Goal: Understand process/instructions: Learn how to perform a task or action

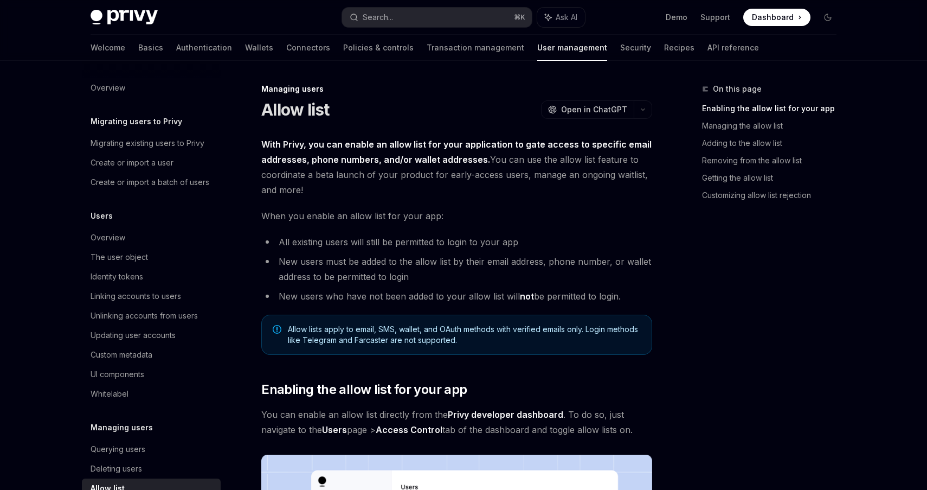
scroll to position [124, 0]
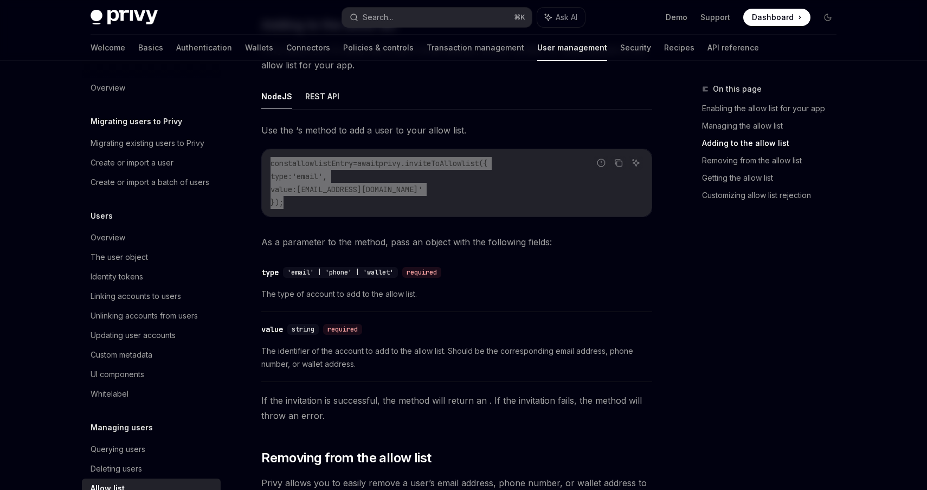
scroll to position [940, 0]
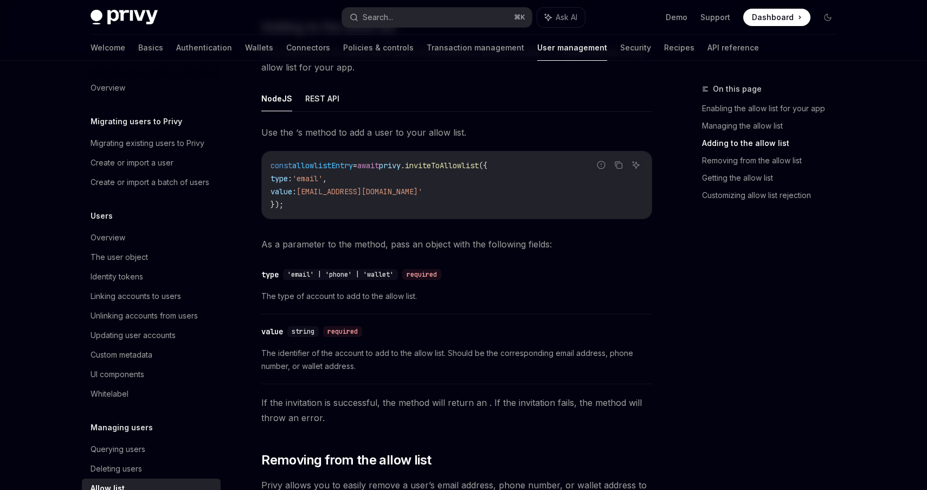
click at [324, 275] on span "'email' | 'phone' | 'wallet'" at bounding box center [340, 274] width 106 height 9
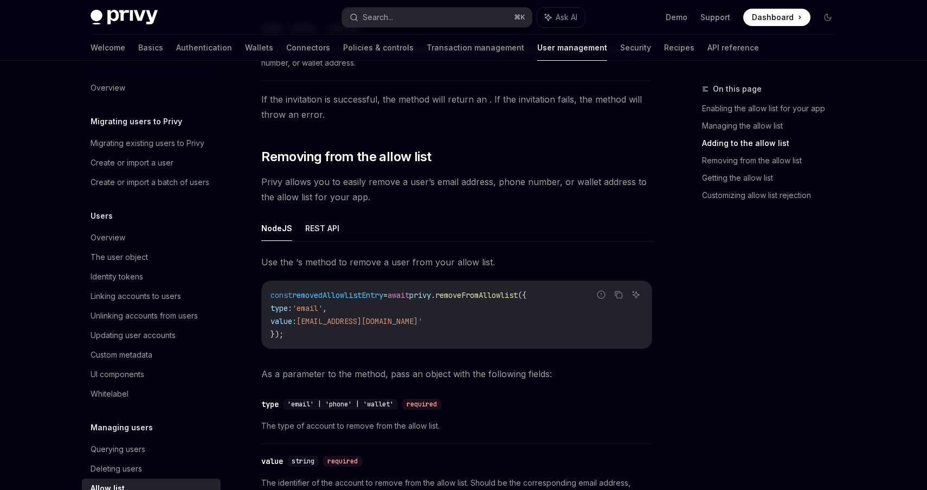
scroll to position [1256, 0]
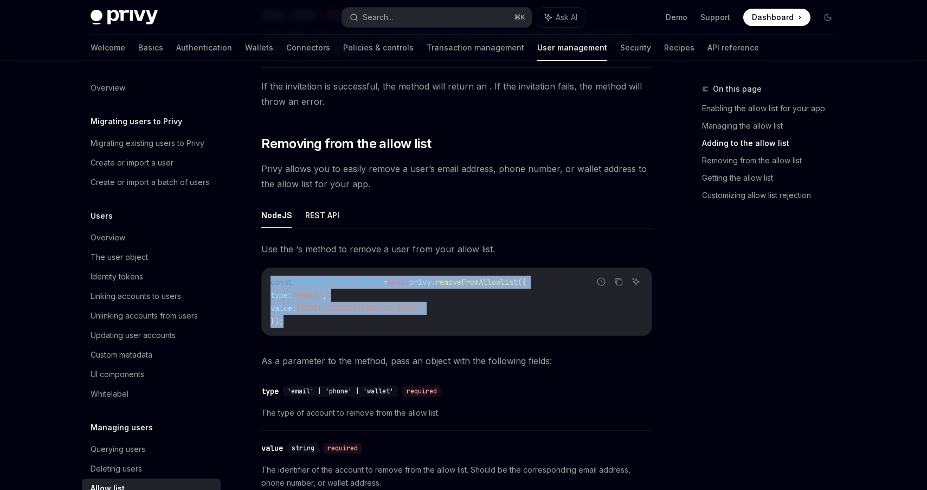
drag, startPoint x: 284, startPoint y: 323, endPoint x: 270, endPoint y: 279, distance: 46.1
click at [271, 279] on code "const removedAllowlistEntry = await privy . removeFromAllowlist ({ type: 'email…" at bounding box center [457, 301] width 373 height 52
copy code "const removedAllowlistEntry = await privy . removeFromAllowlist ({ type: 'email…"
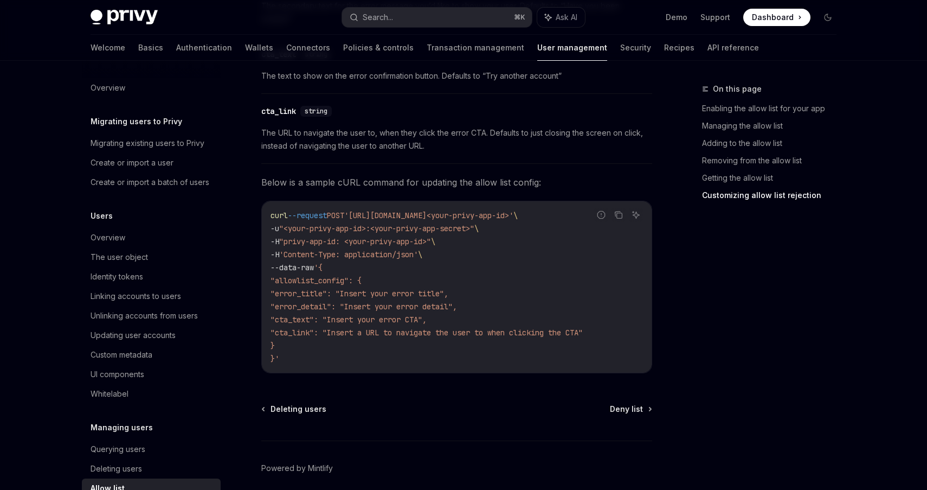
scroll to position [2538, 0]
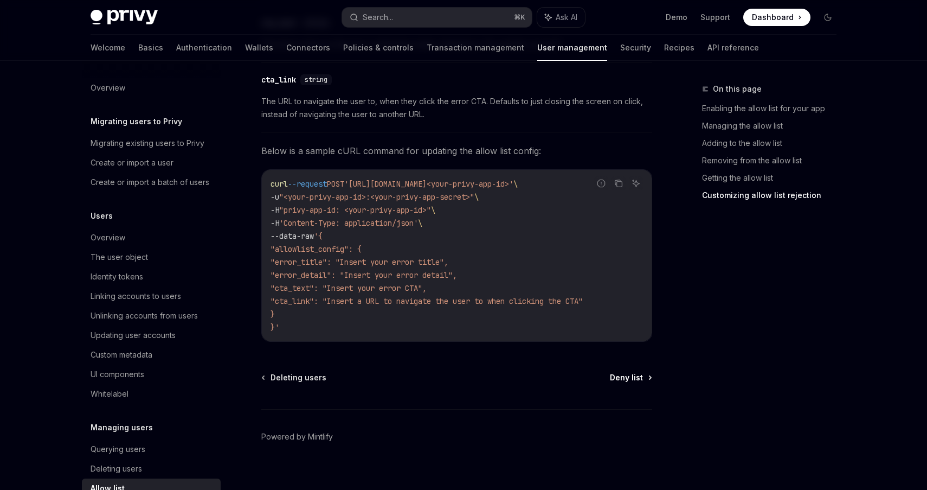
click at [636, 372] on span "Deny list" at bounding box center [626, 377] width 33 height 11
type textarea "*"
